Goal: Task Accomplishment & Management: Complete application form

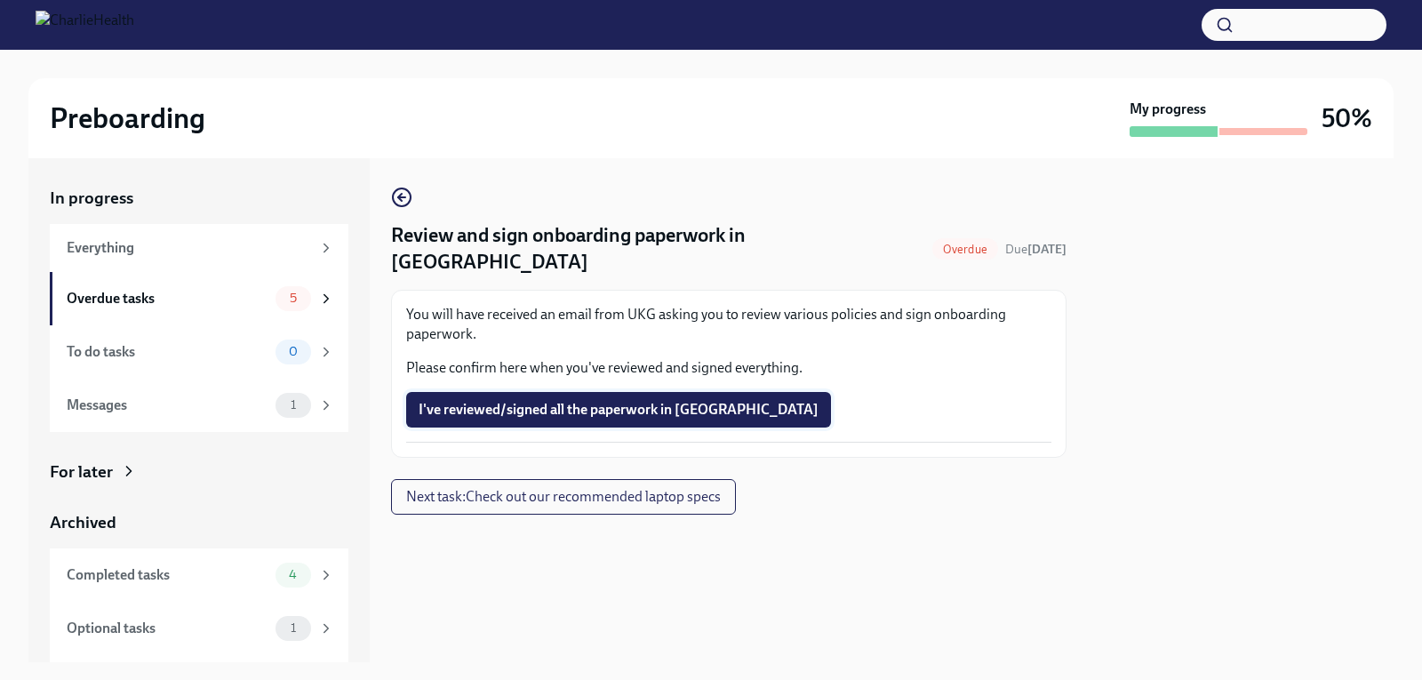
click at [495, 401] on span "I've reviewed/signed all the paperwork in [GEOGRAPHIC_DATA]" at bounding box center [619, 410] width 400 height 18
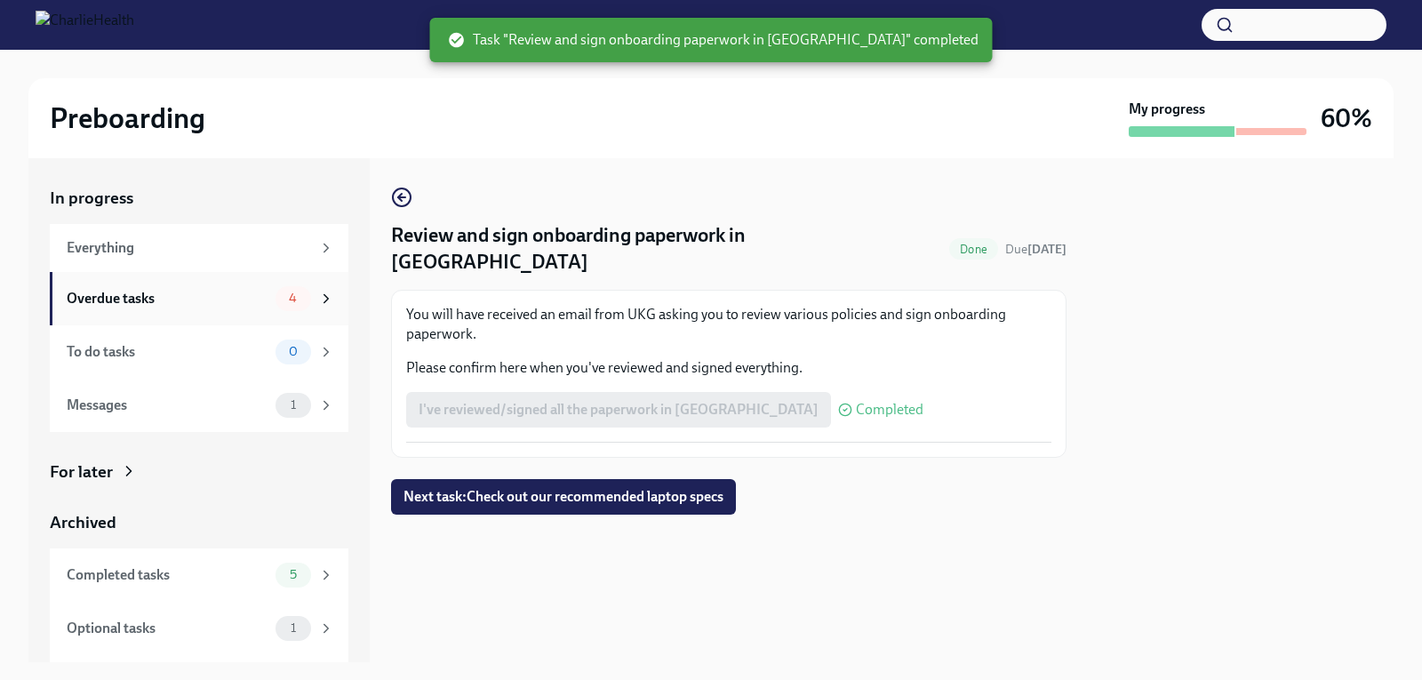
click at [212, 297] on div "Overdue tasks" at bounding box center [168, 299] width 202 height 20
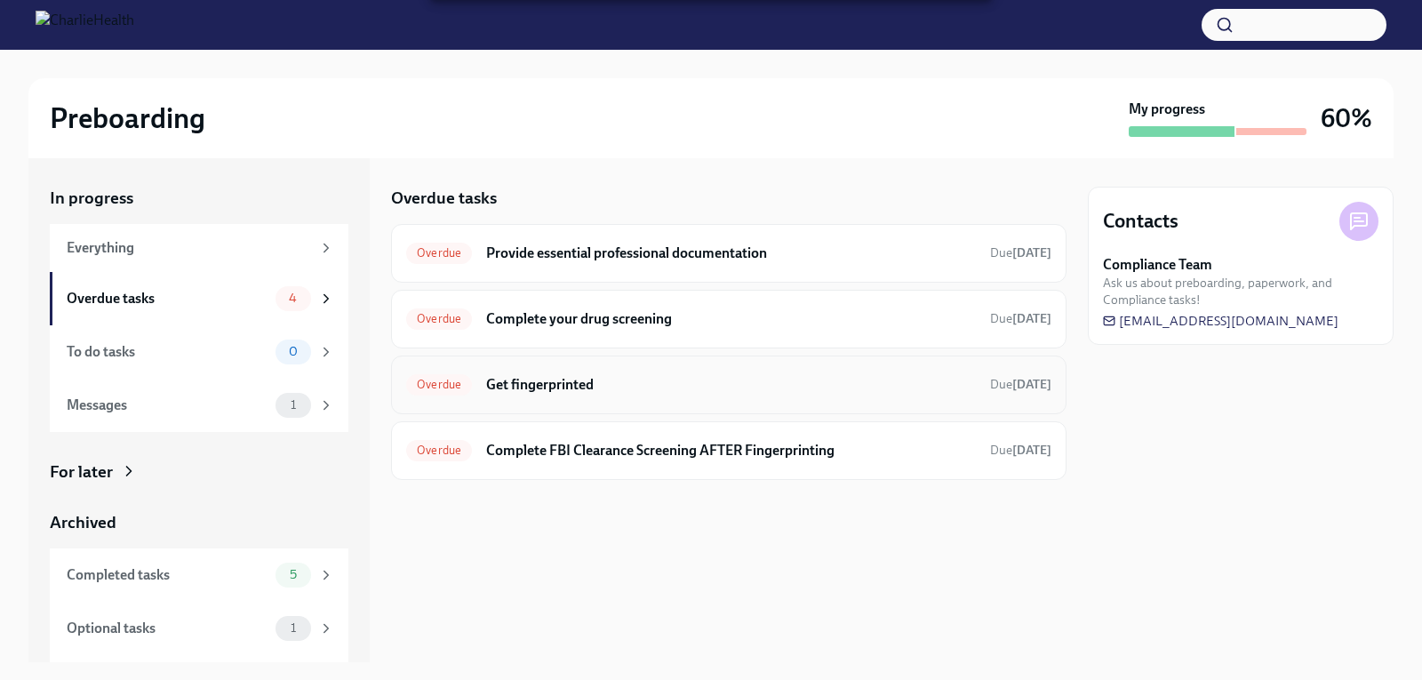
click at [591, 380] on h6 "Get fingerprinted" at bounding box center [731, 385] width 490 height 20
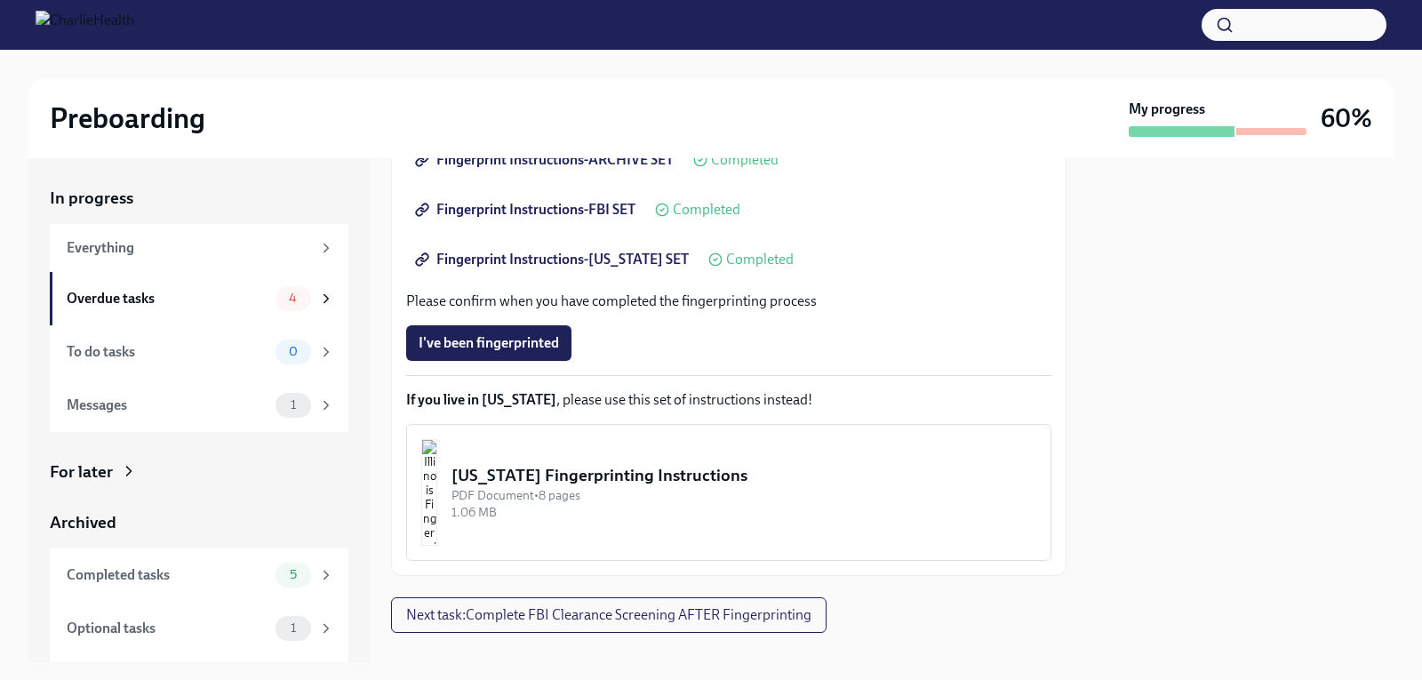
scroll to position [377, 0]
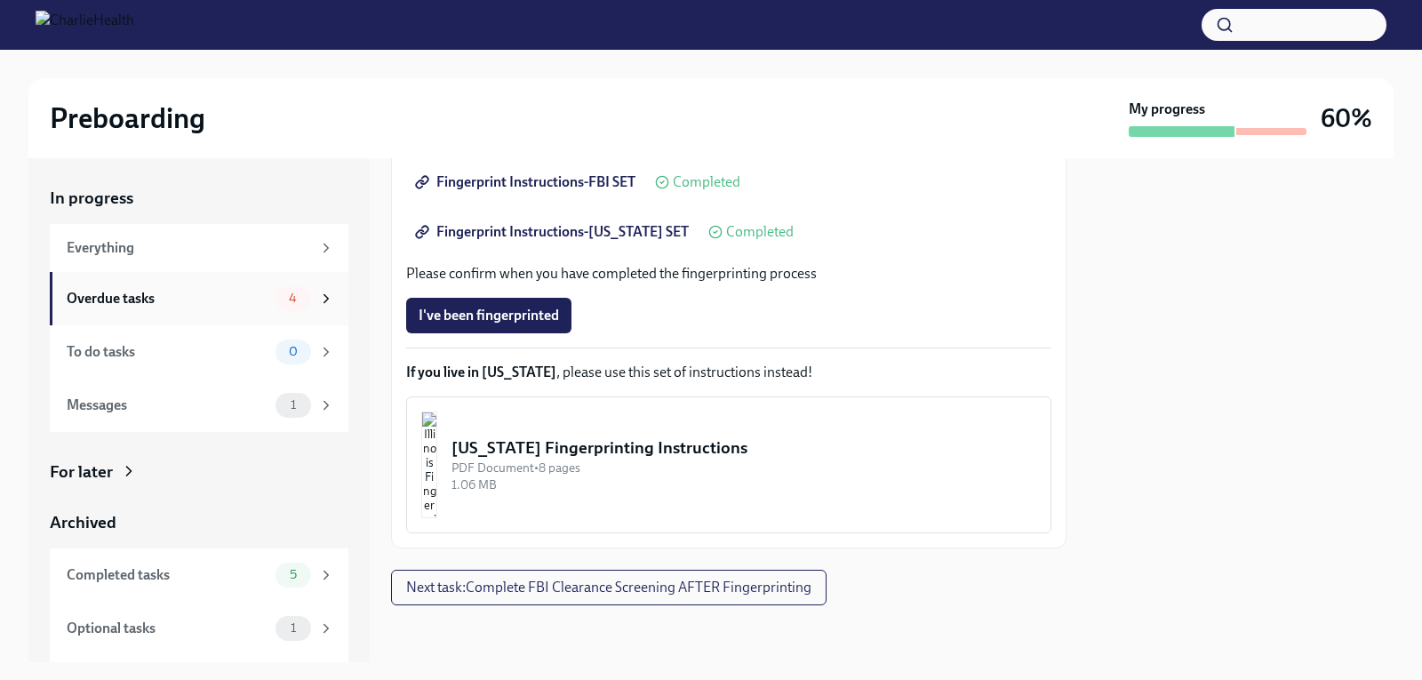
click at [148, 300] on div "Overdue tasks" at bounding box center [168, 299] width 202 height 20
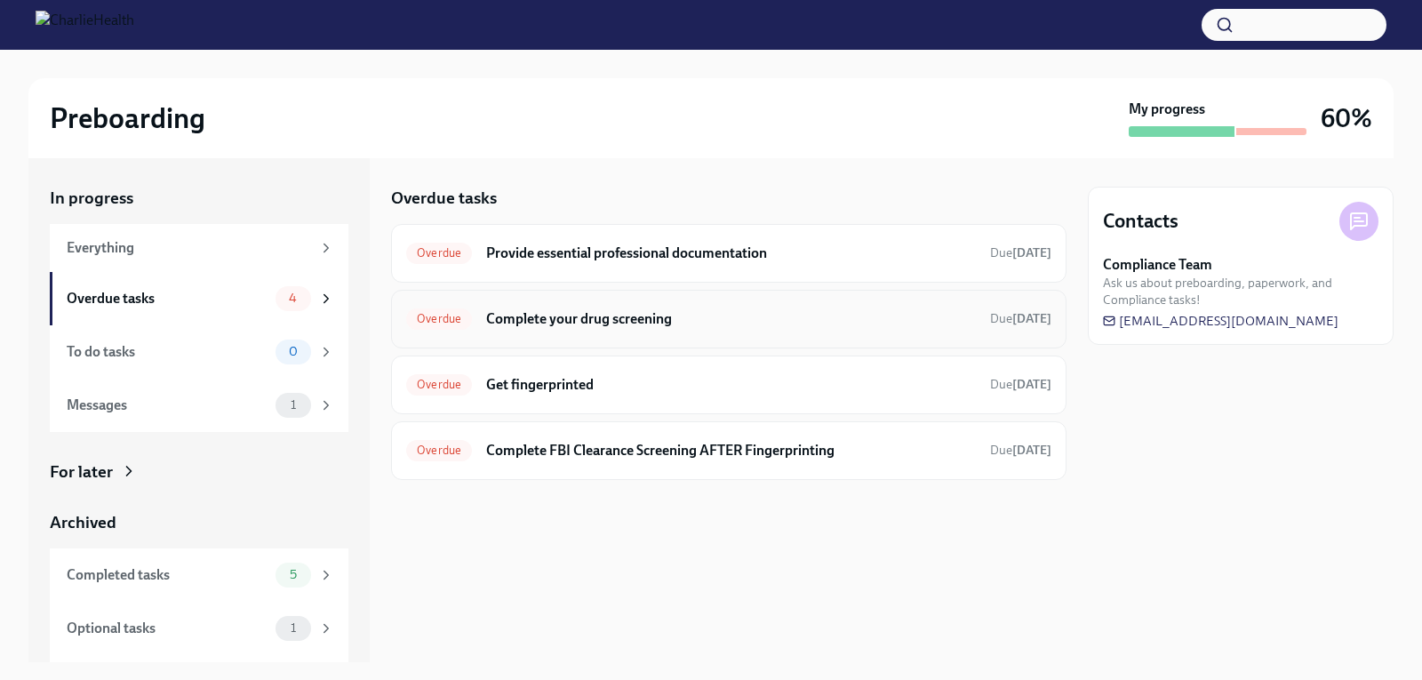
click at [538, 321] on h6 "Complete your drug screening" at bounding box center [731, 319] width 490 height 20
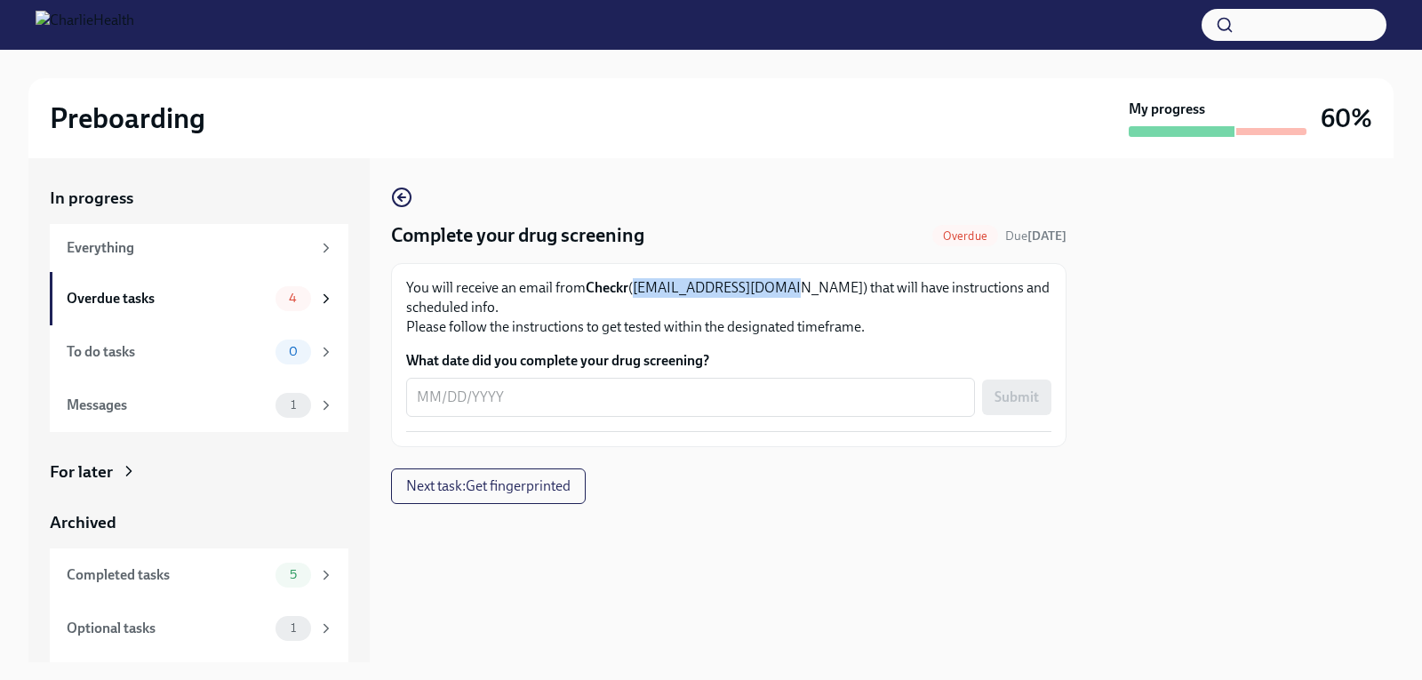
drag, startPoint x: 776, startPoint y: 289, endPoint x: 634, endPoint y: 291, distance: 142.2
click at [634, 291] on p "You will receive an email from Checkr ([EMAIL_ADDRESS][DOMAIN_NAME]) that will …" at bounding box center [728, 307] width 645 height 59
copy p "([EMAIL_ADDRESS][DOMAIN_NAME])"
